Goal: Transaction & Acquisition: Purchase product/service

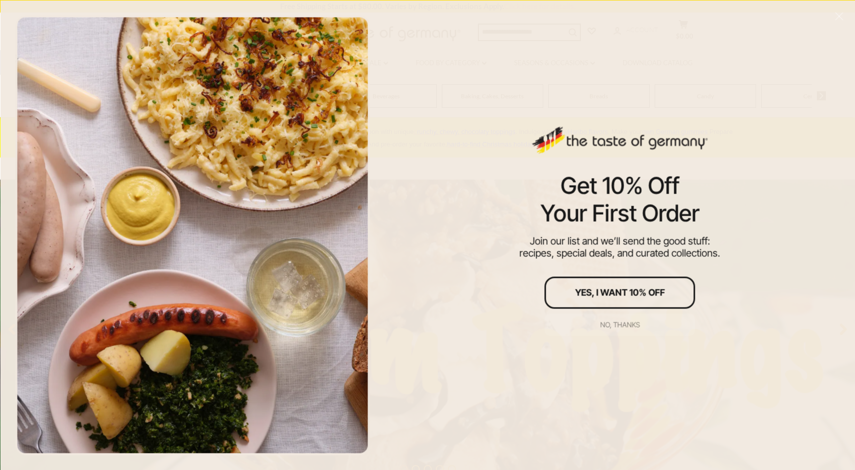
click at [617, 326] on div "No, thanks" at bounding box center [620, 324] width 40 height 7
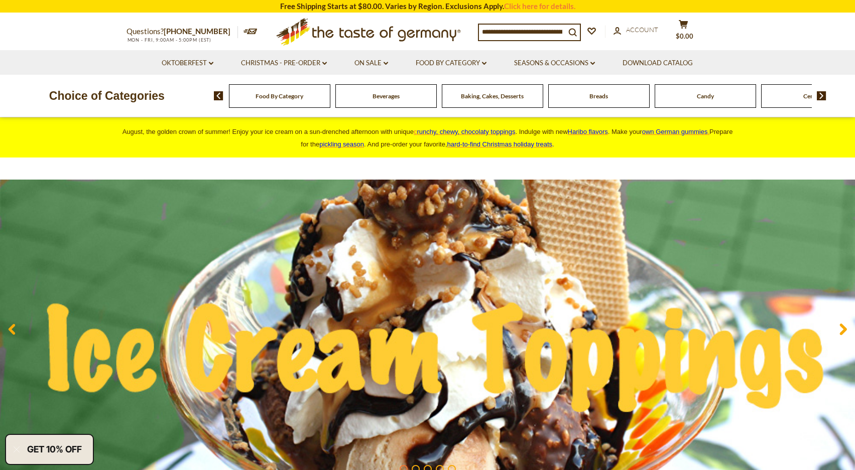
click at [822, 98] on img at bounding box center [822, 95] width 10 height 9
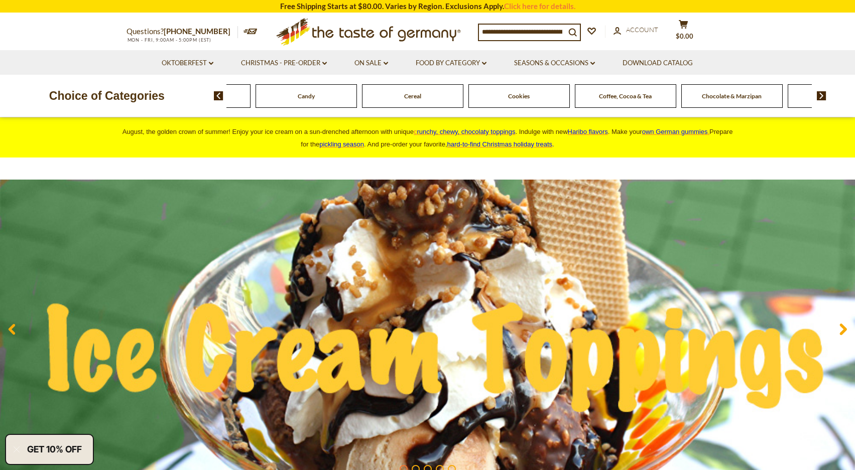
click at [822, 98] on img at bounding box center [822, 95] width 10 height 9
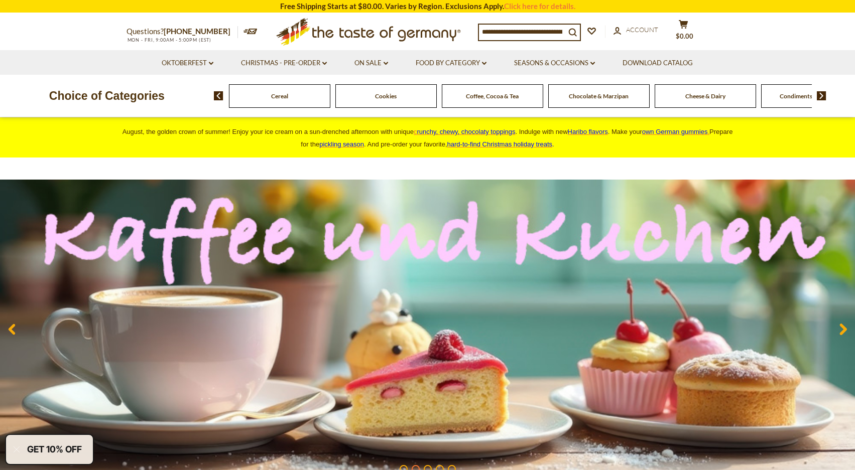
click at [822, 98] on img at bounding box center [822, 95] width 10 height 9
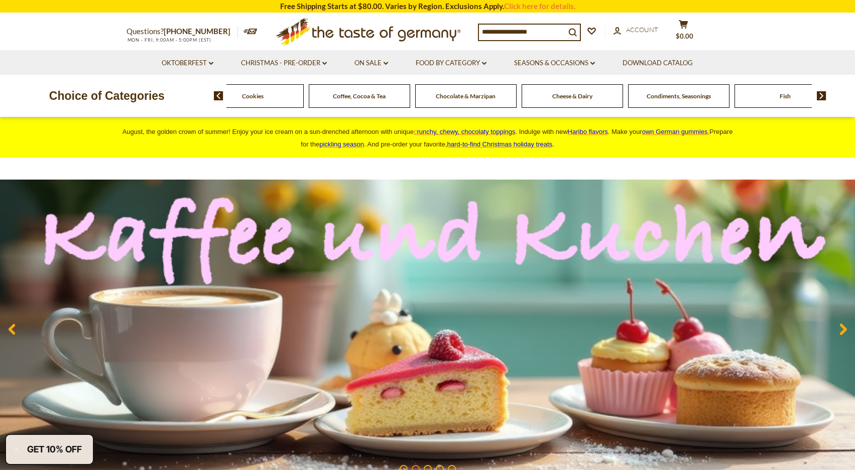
click at [822, 98] on img at bounding box center [822, 95] width 10 height 9
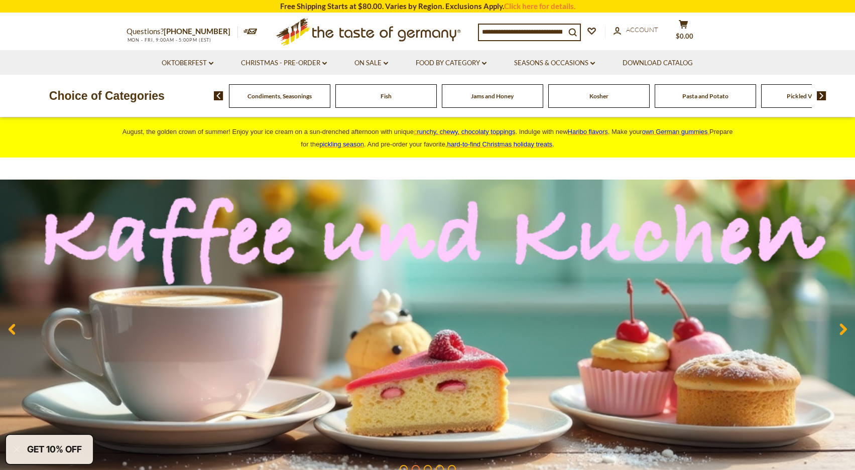
click at [822, 98] on img at bounding box center [822, 95] width 10 height 9
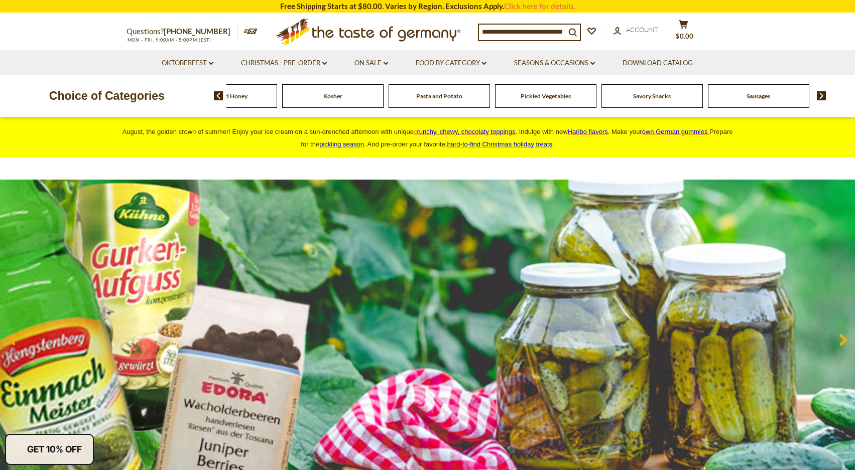
click at [822, 98] on img at bounding box center [822, 95] width 10 height 9
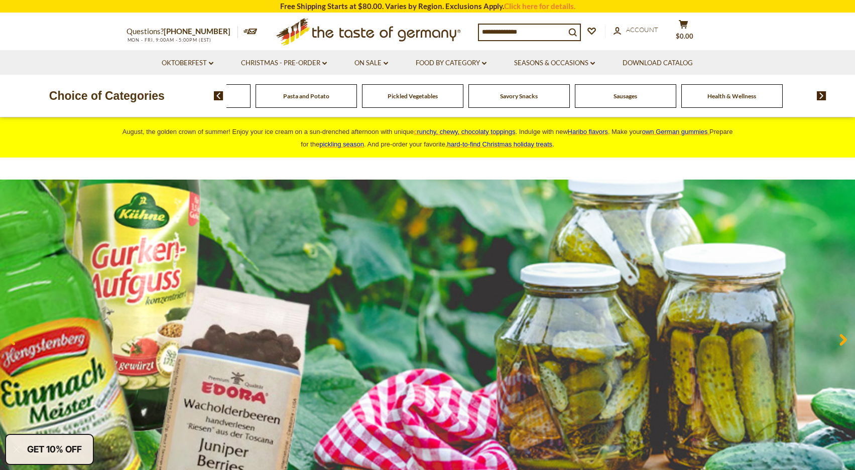
click at [822, 98] on img at bounding box center [822, 95] width 10 height 9
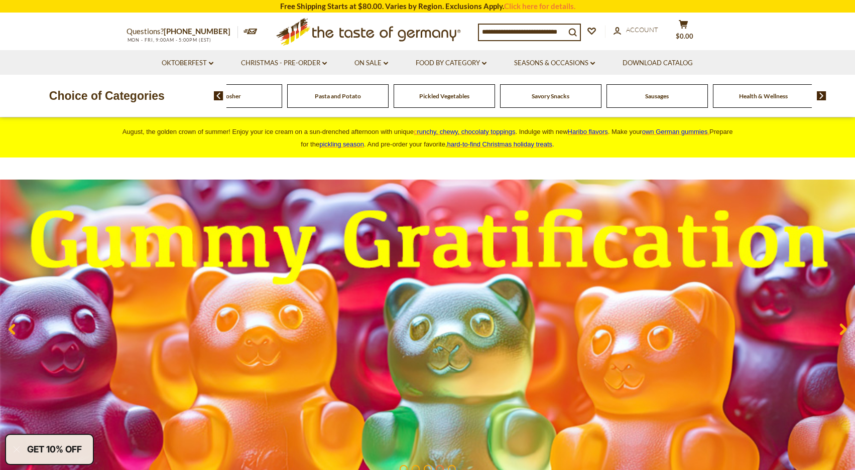
click at [657, 96] on span "Sausages" at bounding box center [657, 96] width 24 height 8
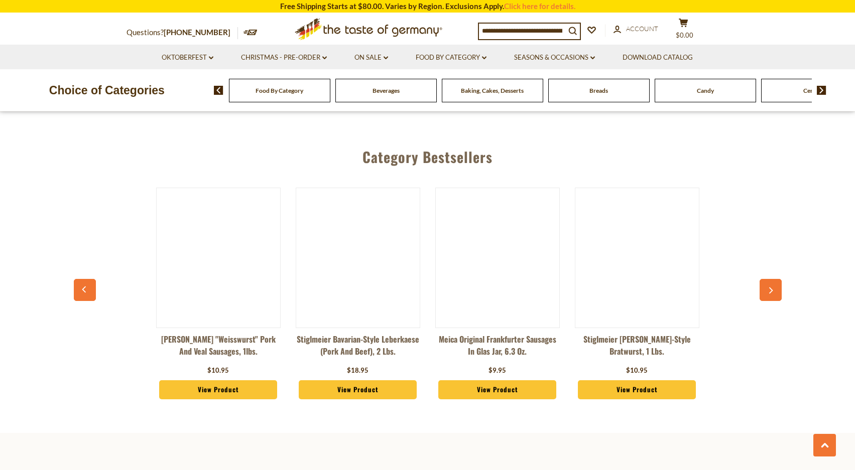
scroll to position [2660, 0]
